Goal: Task Accomplishment & Management: Complete application form

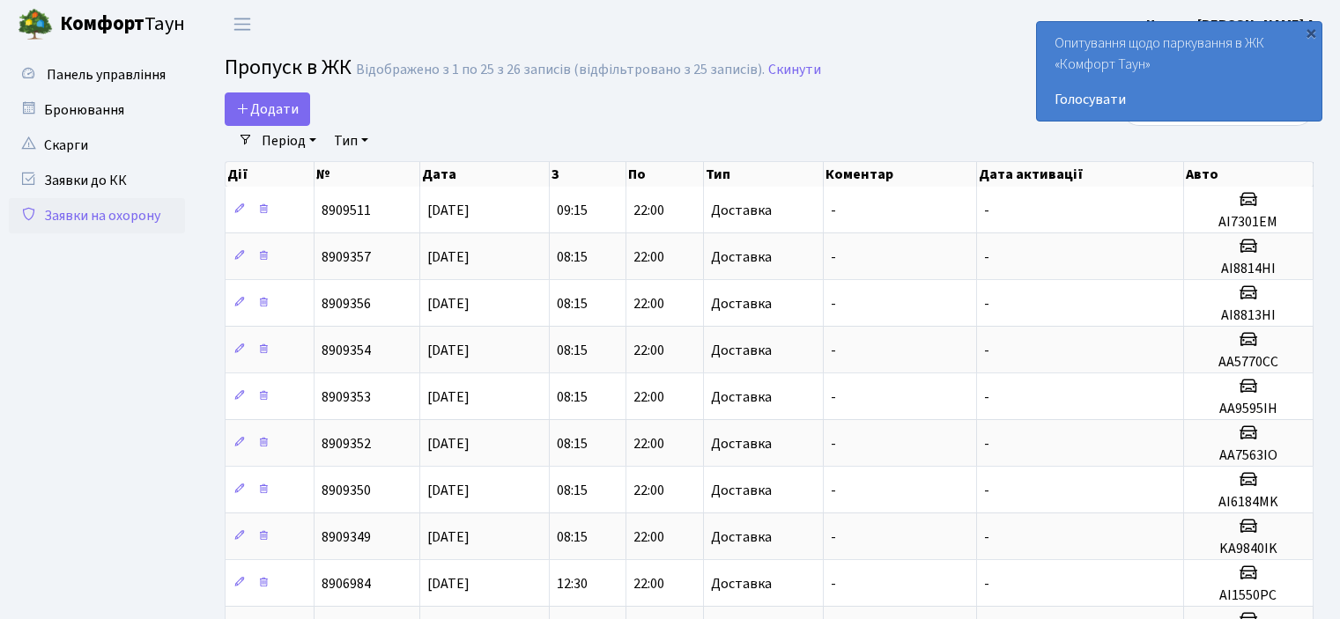
select select "25"
click at [265, 118] on span "Додати" at bounding box center [267, 109] width 63 height 19
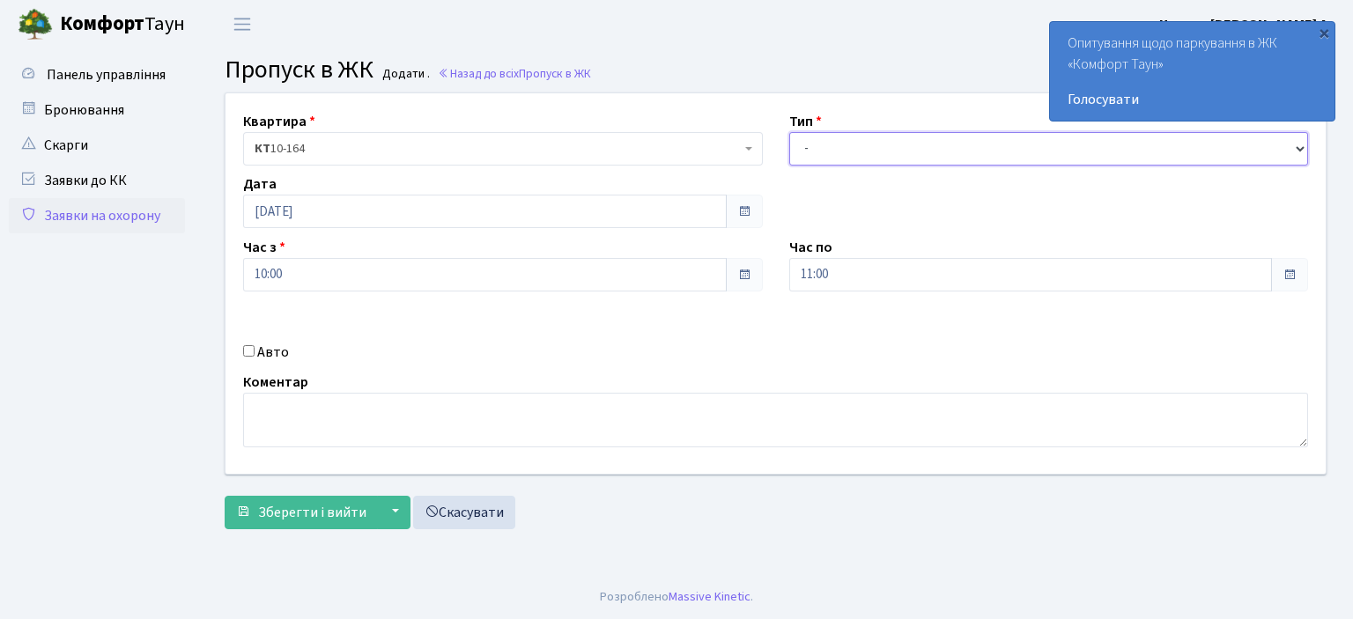
click at [1294, 147] on select "- Доставка Таксі Гості Сервіс" at bounding box center [1049, 148] width 520 height 33
select select "1"
click at [789, 132] on select "- Доставка Таксі Гості Сервіс" at bounding box center [1049, 148] width 520 height 33
click at [250, 353] on input "Авто" at bounding box center [248, 350] width 11 height 11
checkbox input "true"
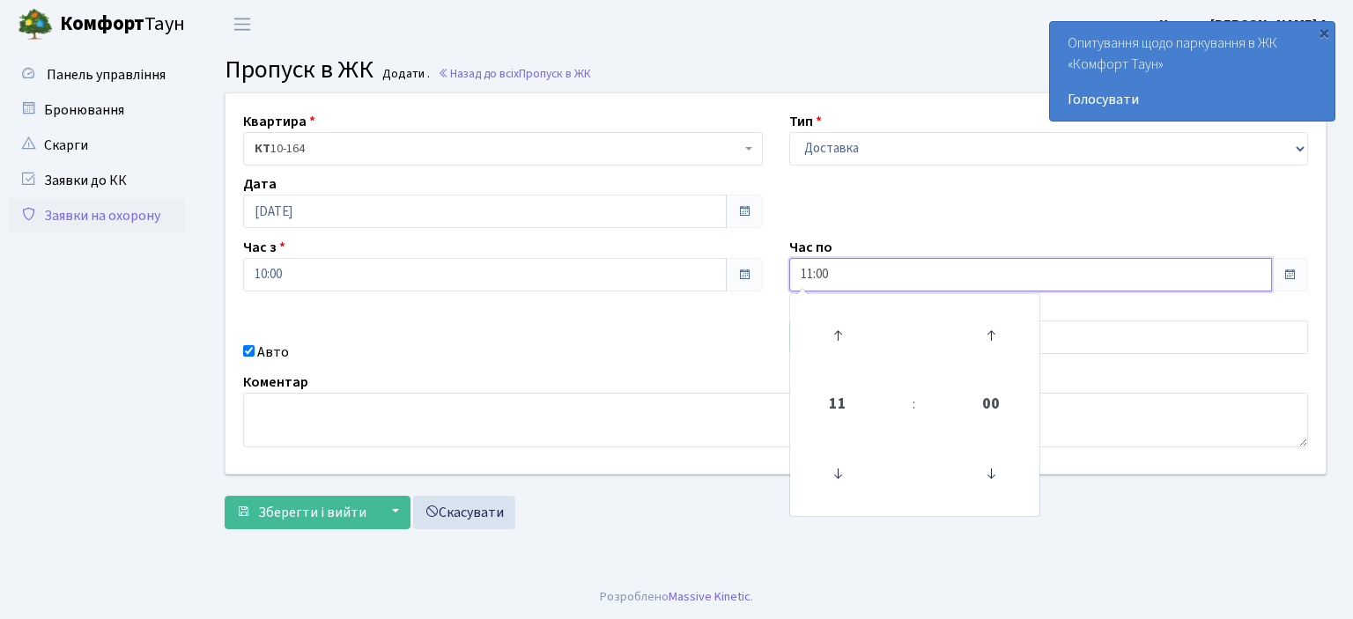
drag, startPoint x: 850, startPoint y: 287, endPoint x: 699, endPoint y: 292, distance: 151.6
click at [699, 292] on div "Квартира <b>КТ</b>&nbsp;&nbsp;&nbsp;&nbsp;10-164 КТ 10-164 Тип - Доставка Таксі…" at bounding box center [775, 283] width 1127 height 381
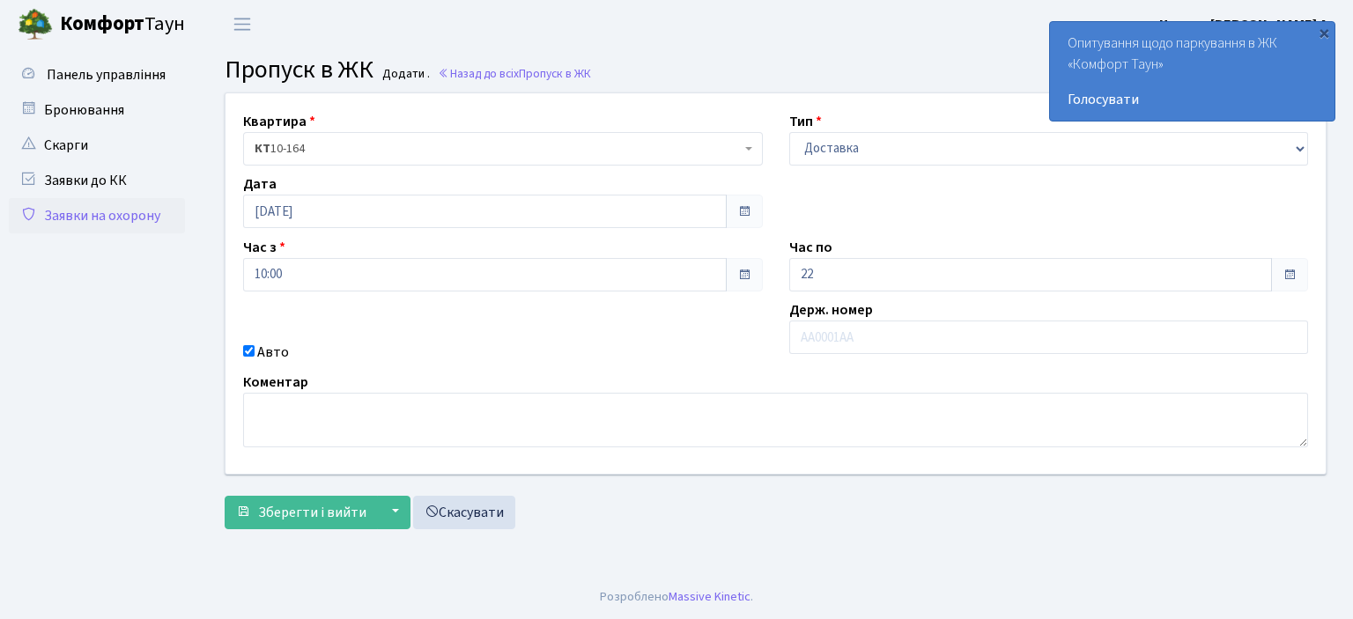
type input "22:00"
click at [686, 369] on div "Квартира <b>КТ</b>&nbsp;&nbsp;&nbsp;&nbsp;10-164 КТ 10-164 Тип - Доставка Таксі…" at bounding box center [775, 283] width 1127 height 381
click at [832, 344] on input "text" at bounding box center [1049, 337] width 520 height 33
type input "AI4366PO"
click at [297, 506] on span "Зберегти і вийти" at bounding box center [312, 512] width 108 height 19
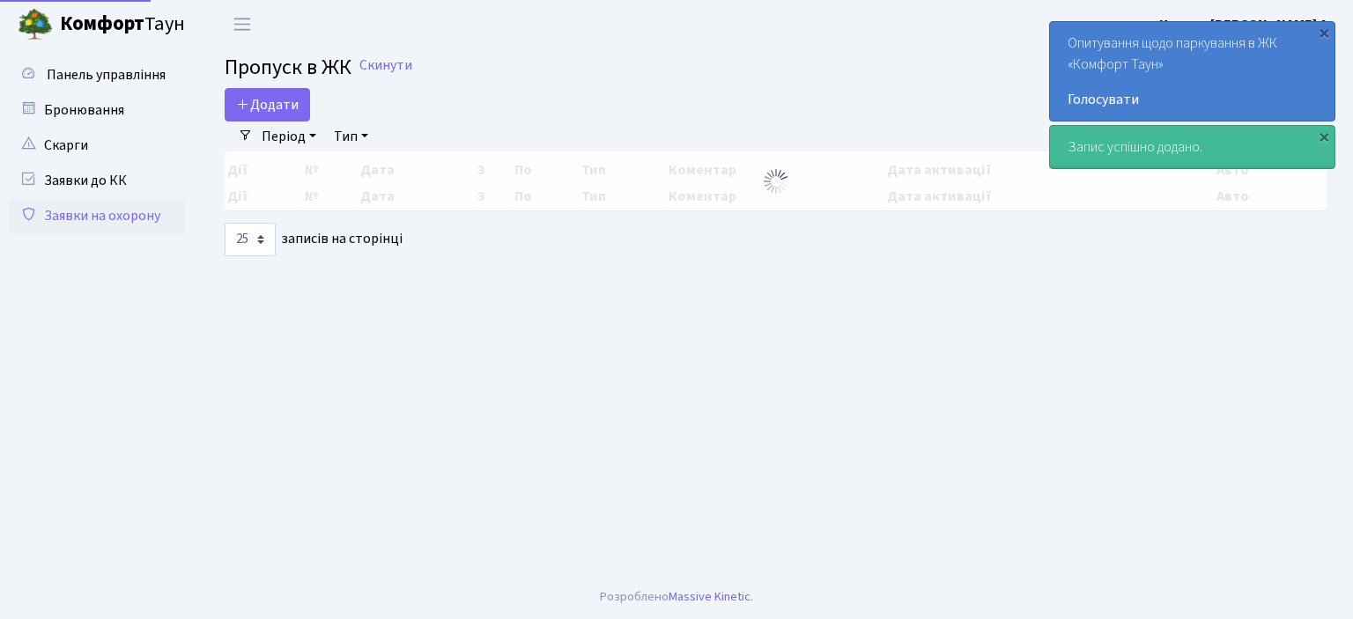
select select "25"
